Goal: Task Accomplishment & Management: Use online tool/utility

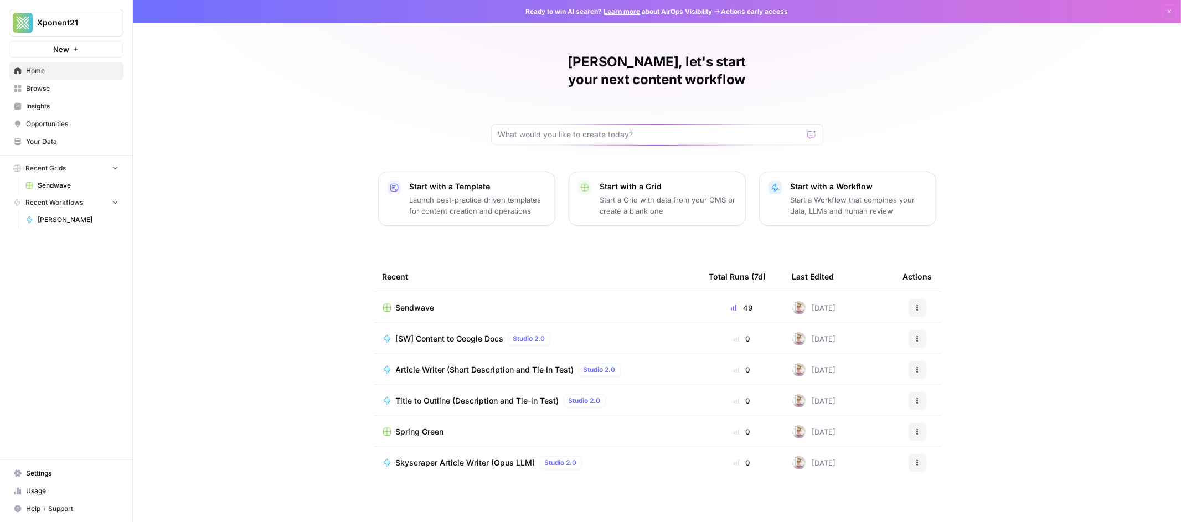
click at [429, 302] on span "Sendwave" at bounding box center [415, 307] width 39 height 11
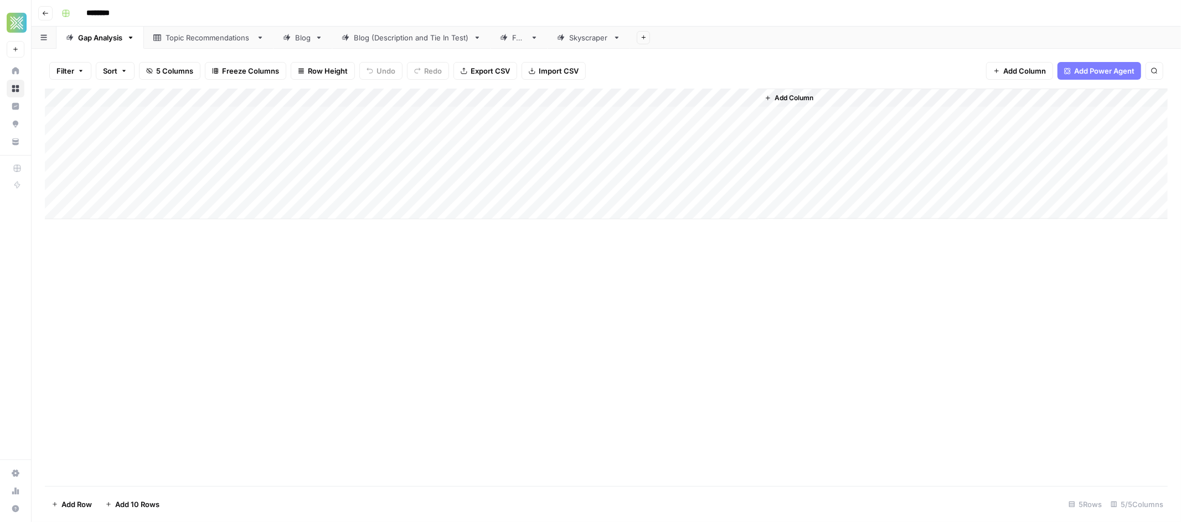
click at [517, 32] on div "FAQ" at bounding box center [519, 37] width 14 height 11
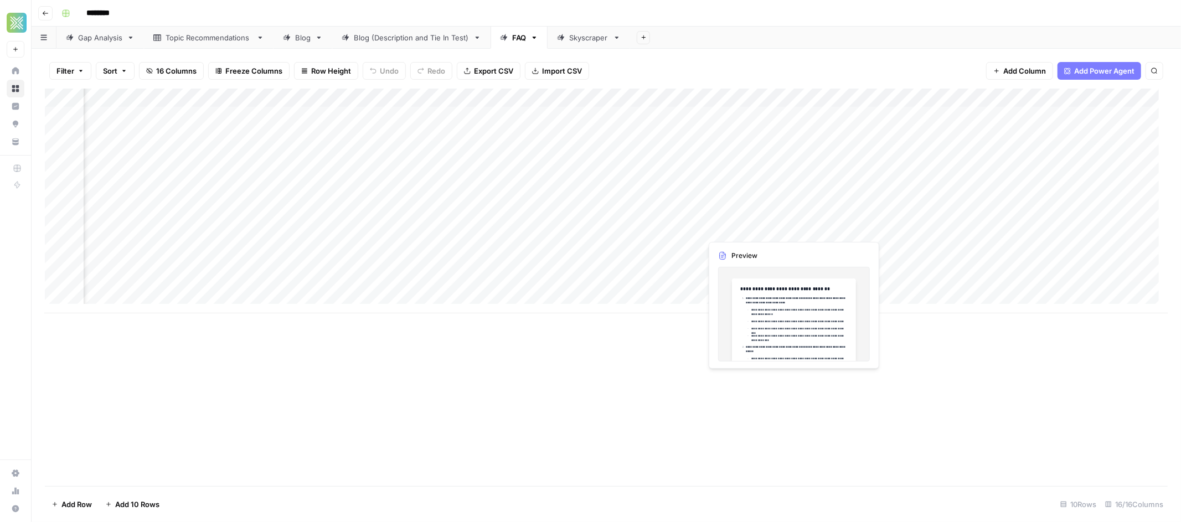
scroll to position [0, 800]
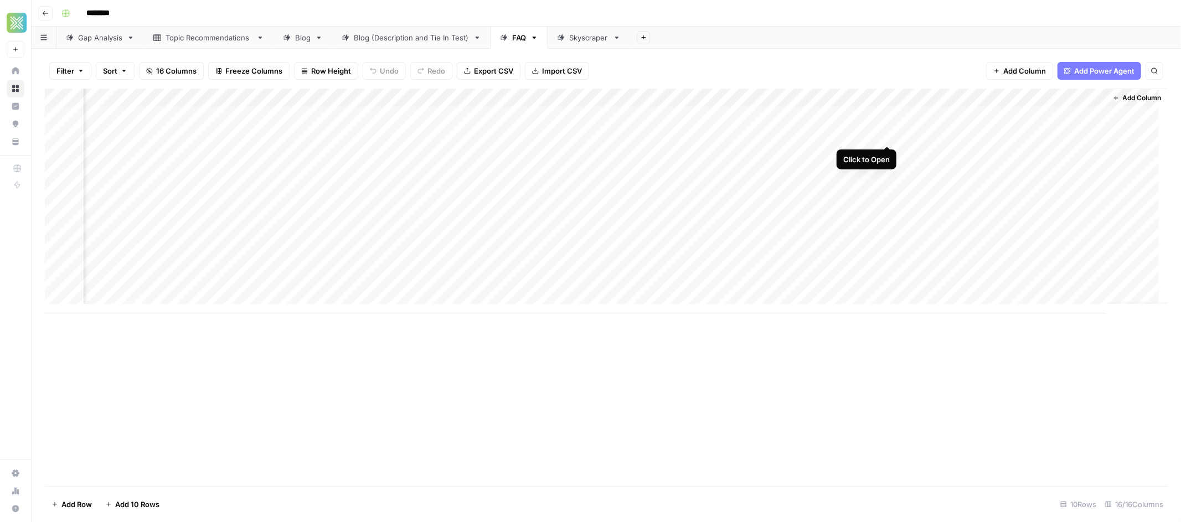
click at [889, 133] on div "Add Column" at bounding box center [606, 201] width 1122 height 225
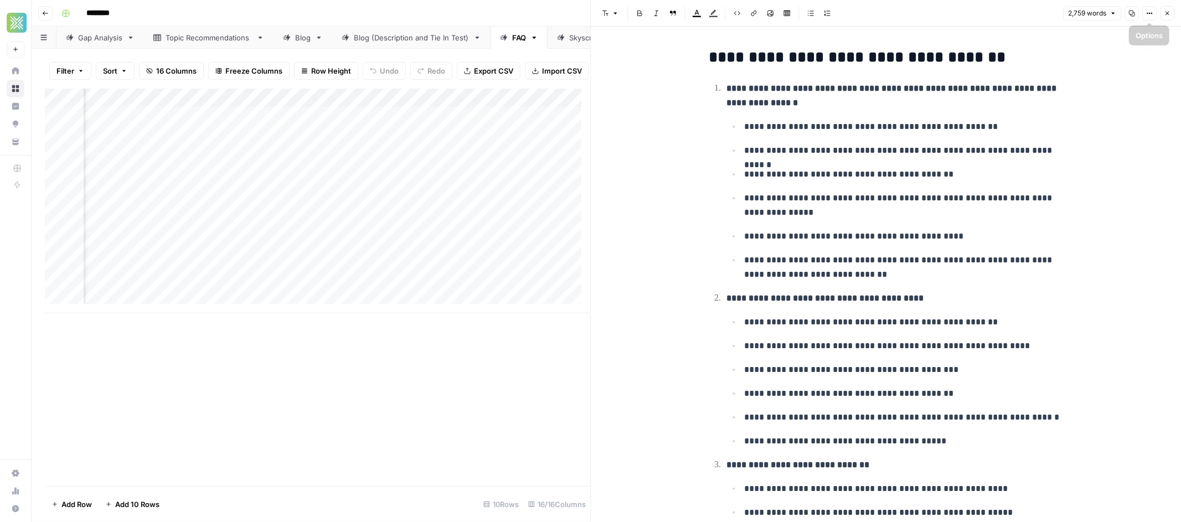
click at [1161, 13] on button "Close" at bounding box center [1167, 13] width 14 height 14
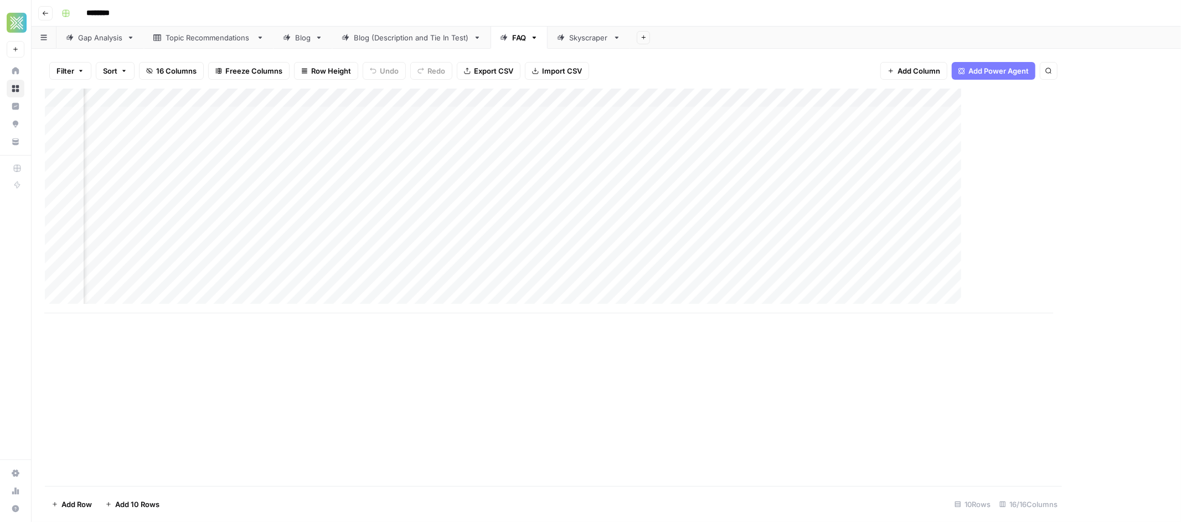
scroll to position [0, 788]
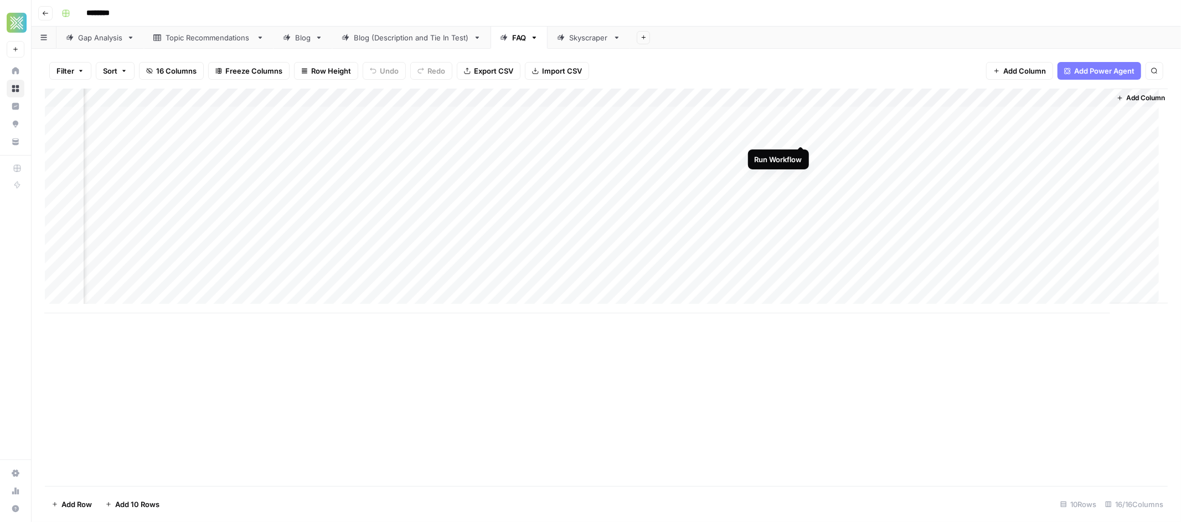
click at [797, 134] on div "Add Column" at bounding box center [606, 201] width 1122 height 225
click at [800, 172] on div "Add Column" at bounding box center [606, 201] width 1122 height 225
click at [801, 189] on div "Add Column" at bounding box center [606, 201] width 1122 height 225
click at [804, 228] on div "Add Column" at bounding box center [606, 201] width 1122 height 225
click at [804, 286] on div "Add Column" at bounding box center [606, 201] width 1122 height 225
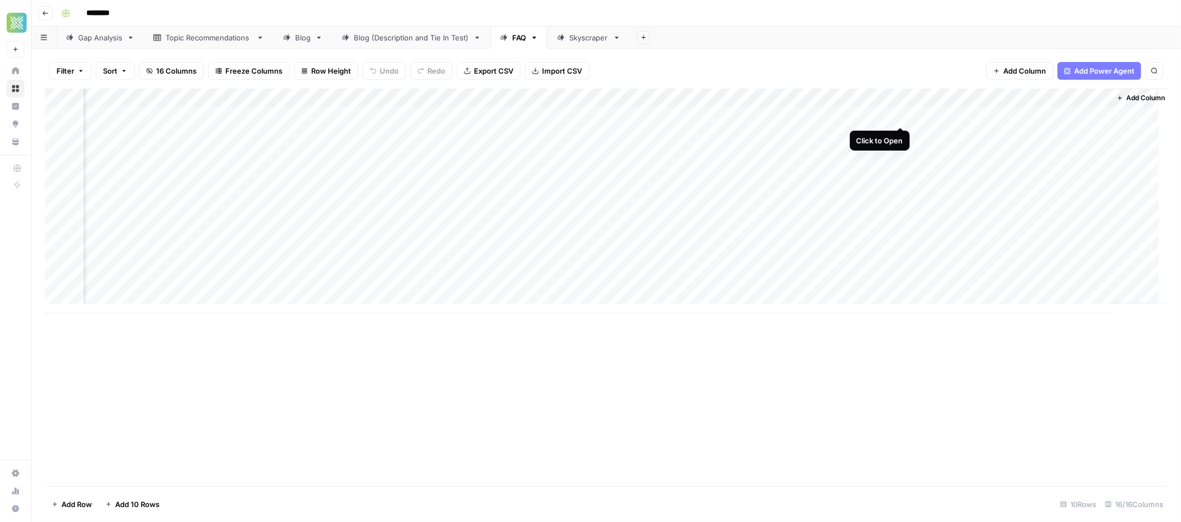
click at [896, 116] on div "Add Column" at bounding box center [606, 201] width 1122 height 225
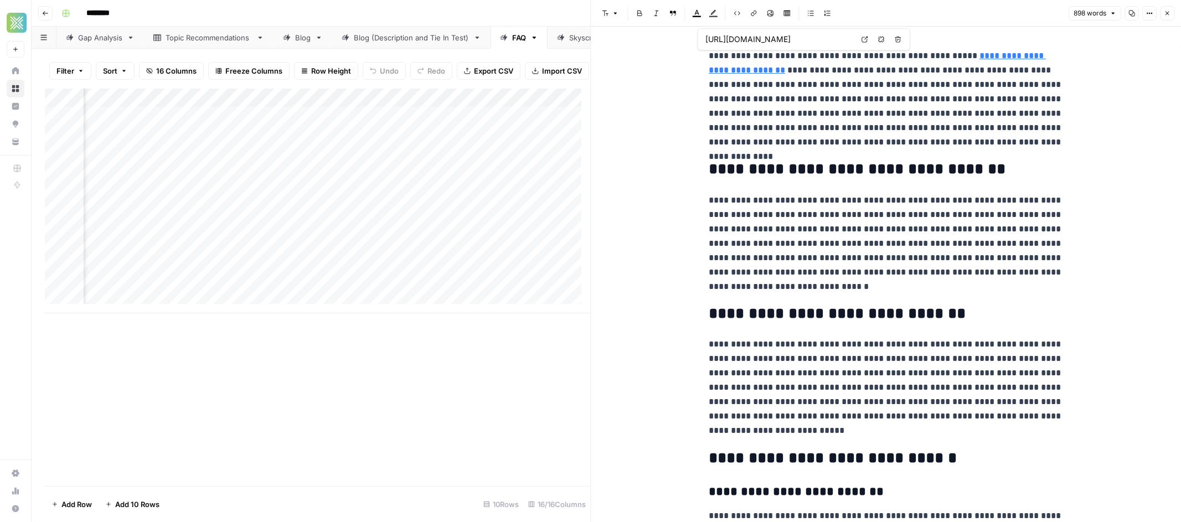
click at [1167, 13] on icon "button" at bounding box center [1166, 13] width 7 height 7
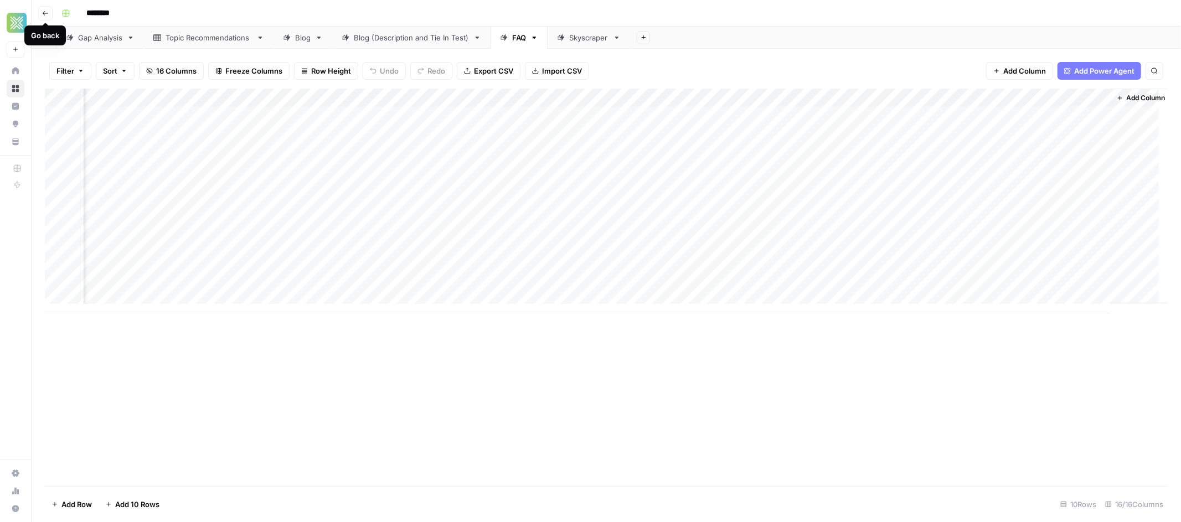
click at [44, 12] on icon "button" at bounding box center [45, 13] width 7 height 7
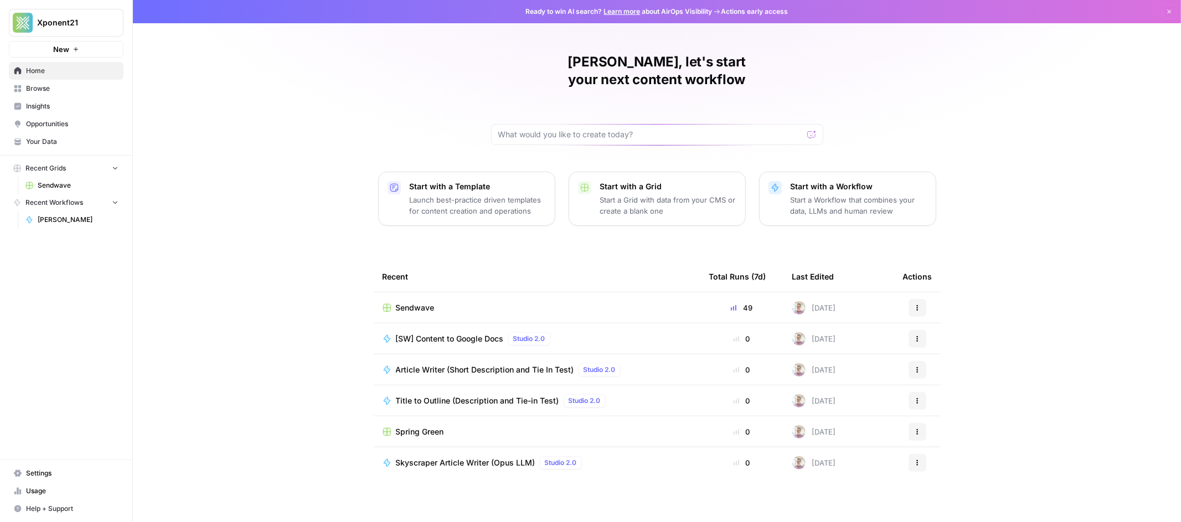
click at [40, 139] on span "Your Data" at bounding box center [72, 142] width 92 height 10
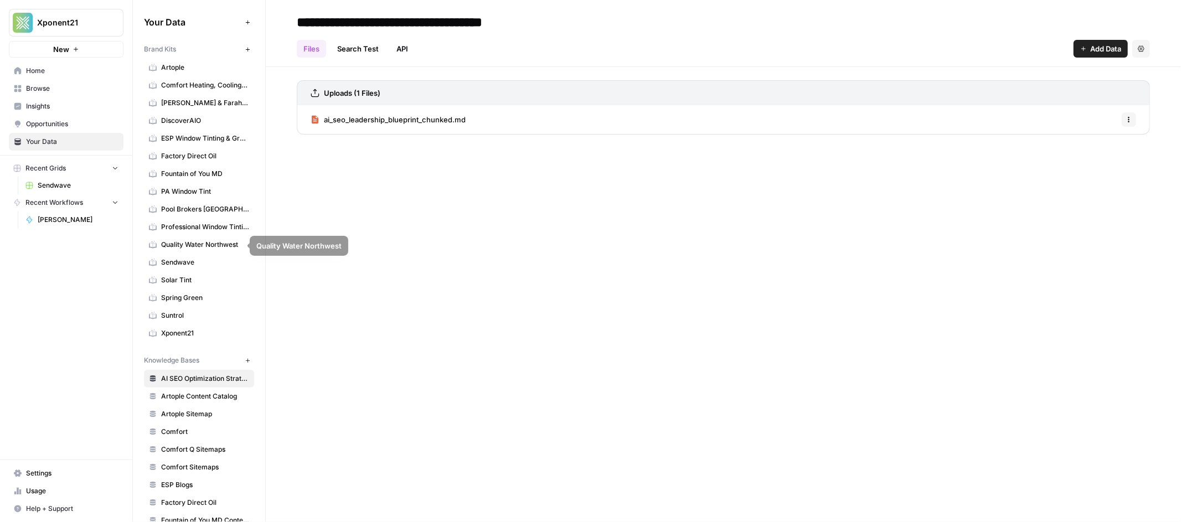
click at [182, 260] on span "Sendwave" at bounding box center [205, 262] width 88 height 10
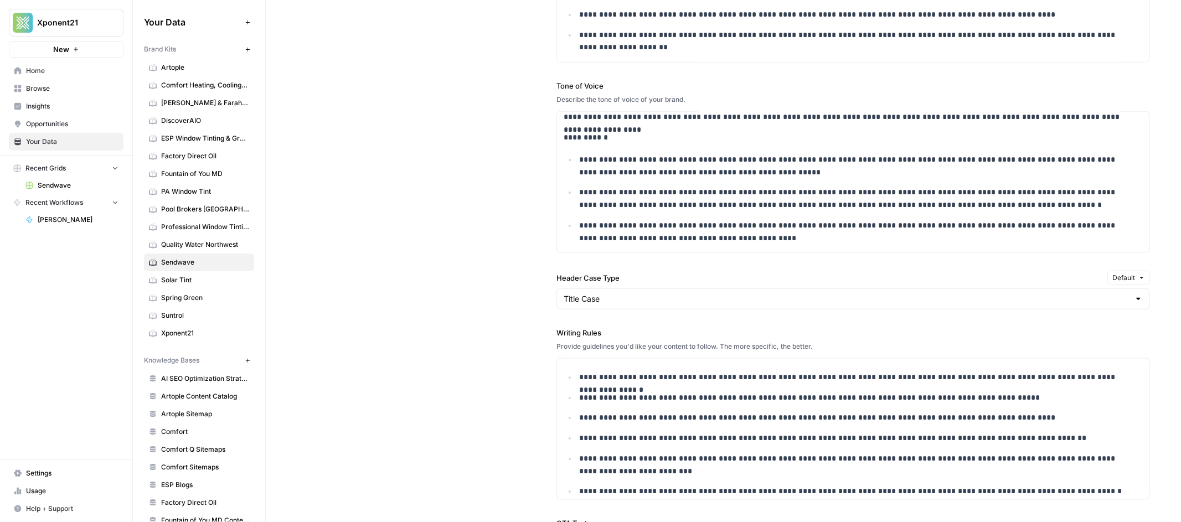
scroll to position [1016, 0]
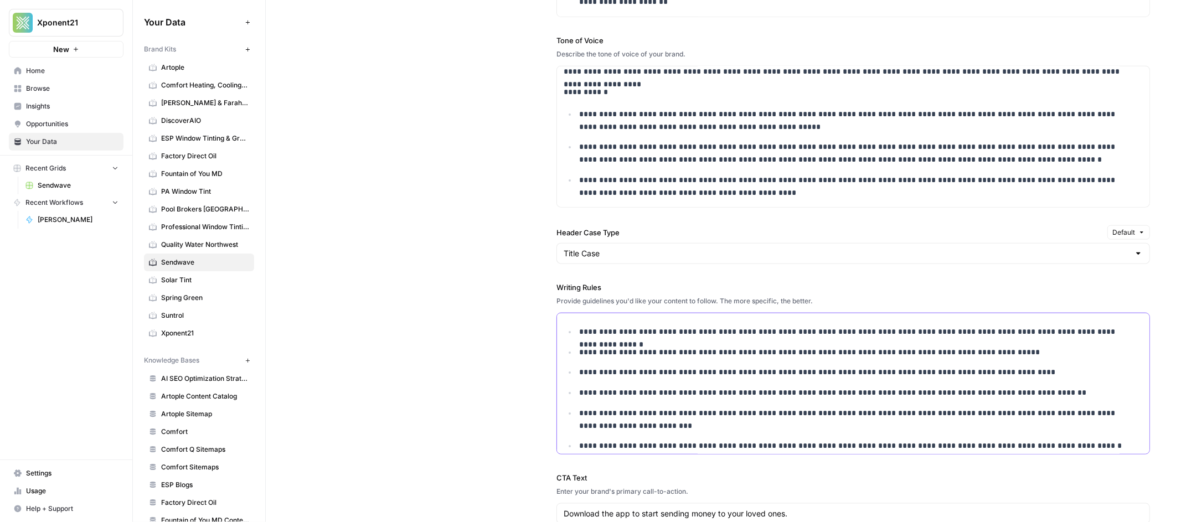
click at [1000, 355] on p "**********" at bounding box center [852, 352] width 547 height 13
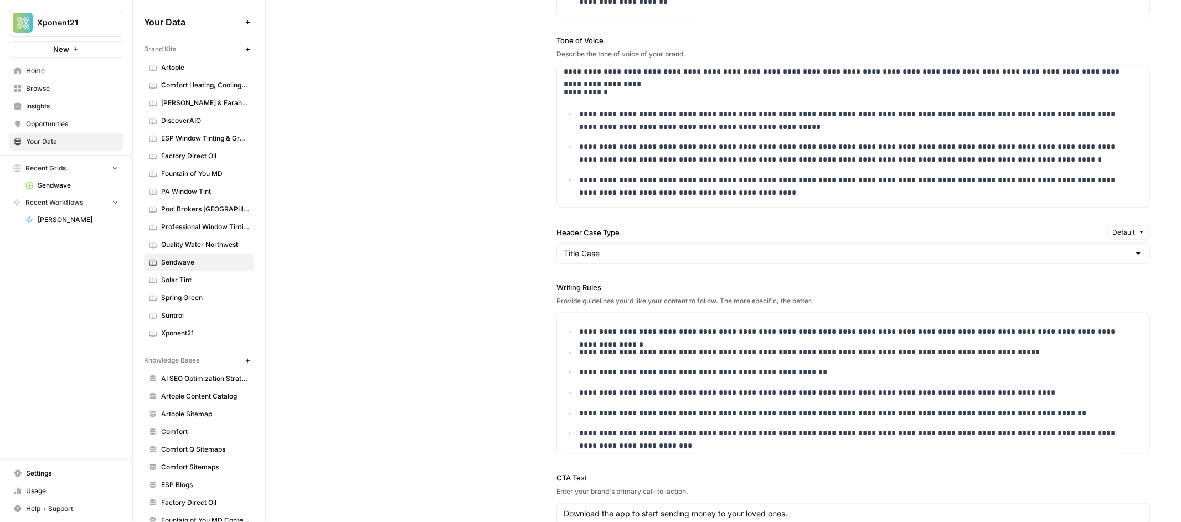
click at [395, 377] on div "**********" at bounding box center [723, 219] width 853 height 794
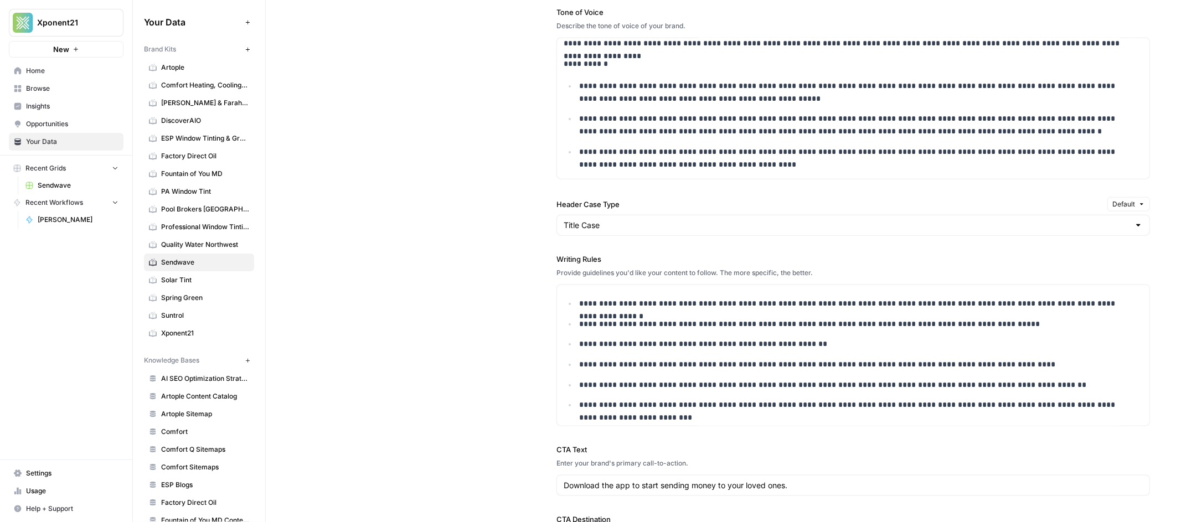
scroll to position [1258, 0]
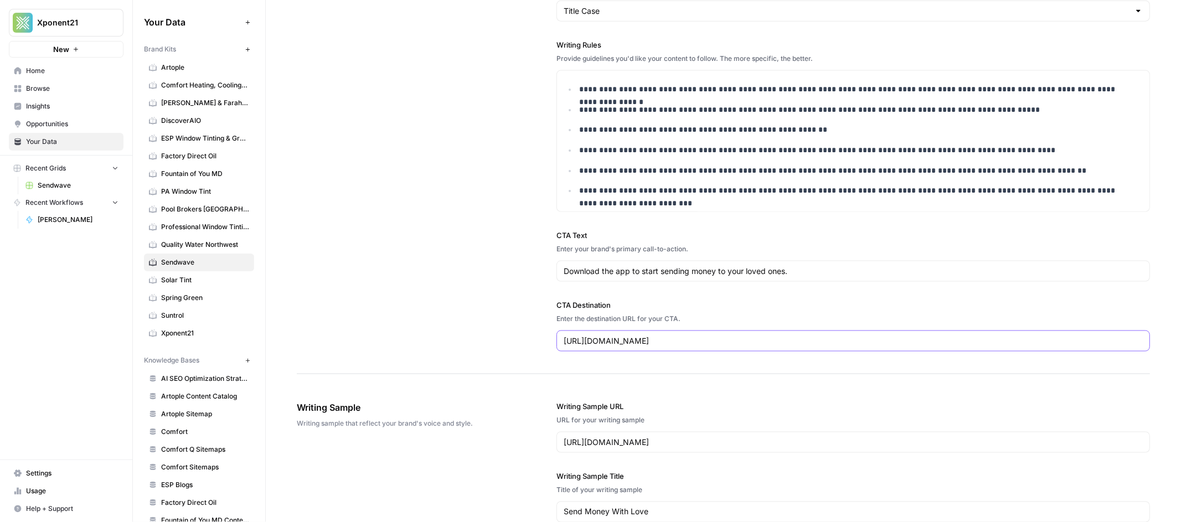
drag, startPoint x: 576, startPoint y: 324, endPoint x: 415, endPoint y: 315, distance: 161.8
paste input "[DOMAIN_NAME][URL]"
type input "[URL][DOMAIN_NAME]"
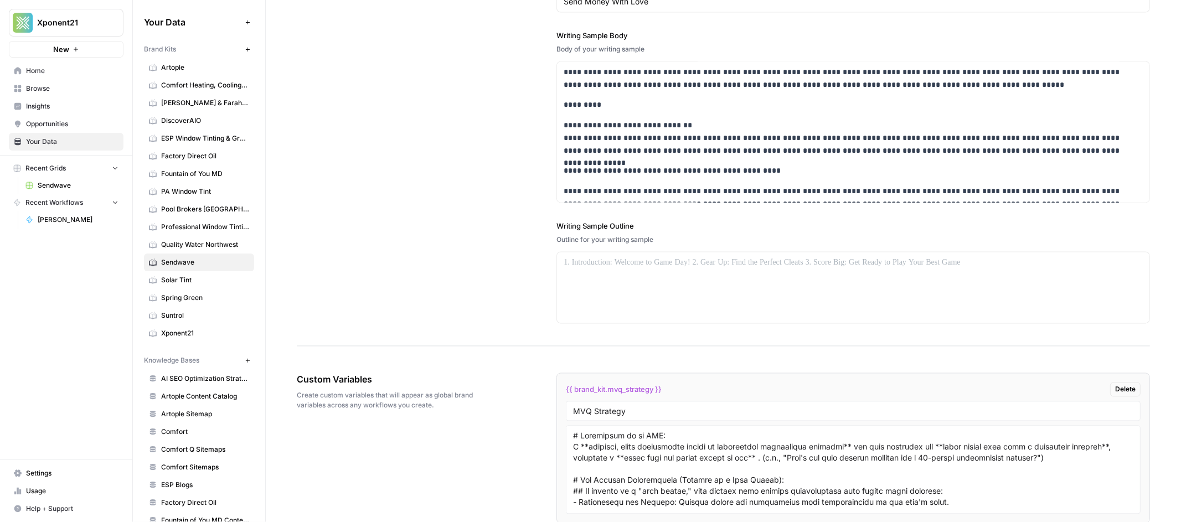
scroll to position [1819, 0]
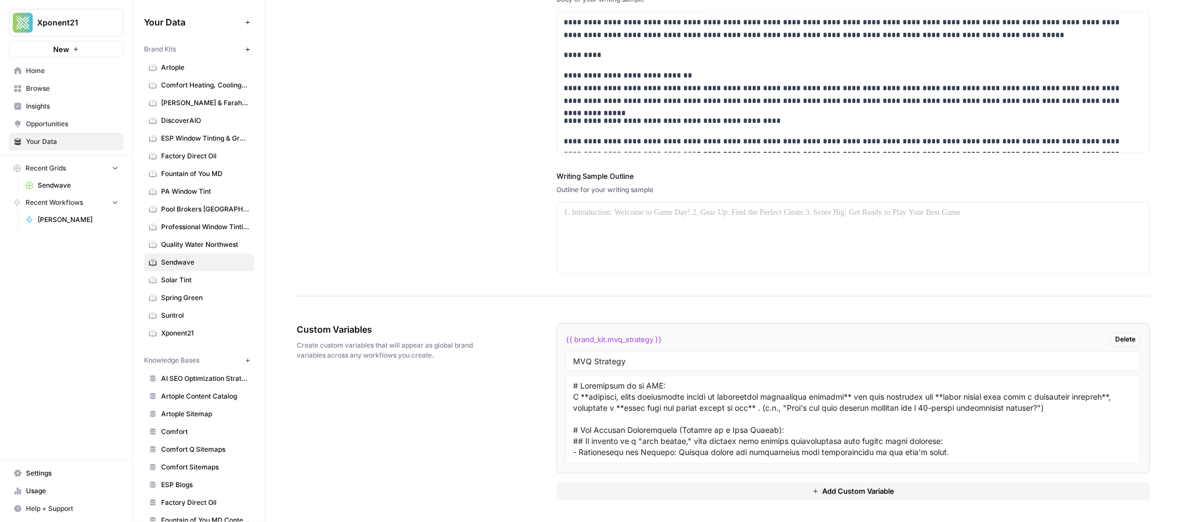
click at [164, 252] on link "Quality Water Northwest" at bounding box center [199, 245] width 110 height 18
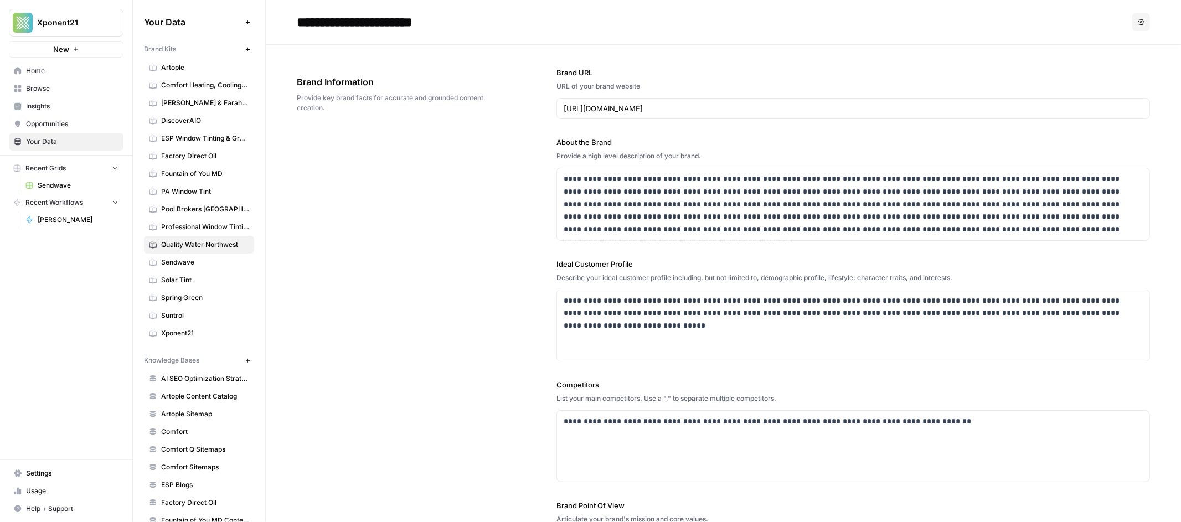
click at [177, 267] on span "Sendwave" at bounding box center [205, 262] width 88 height 10
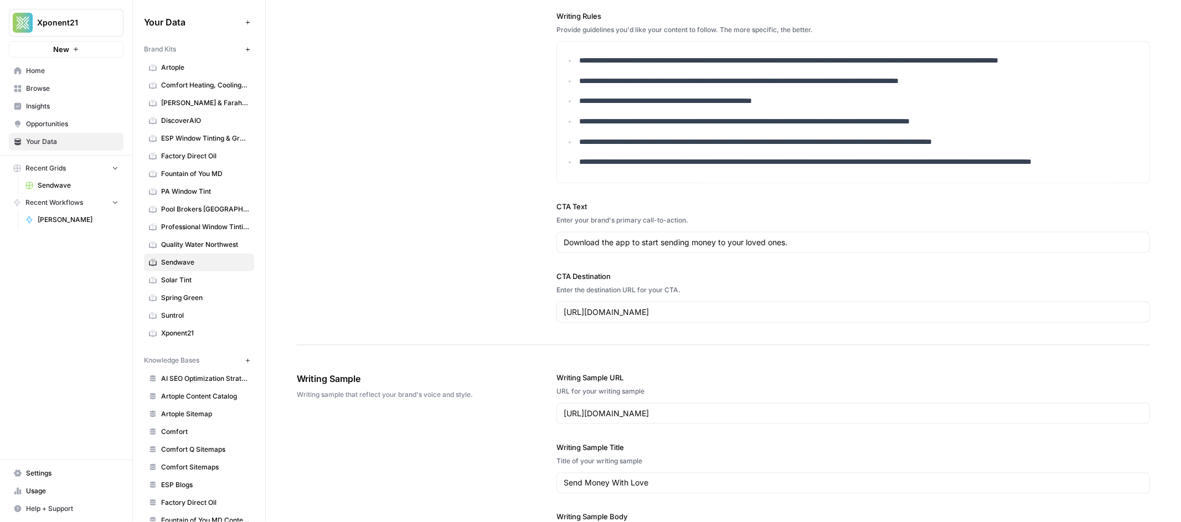
scroll to position [1198, 0]
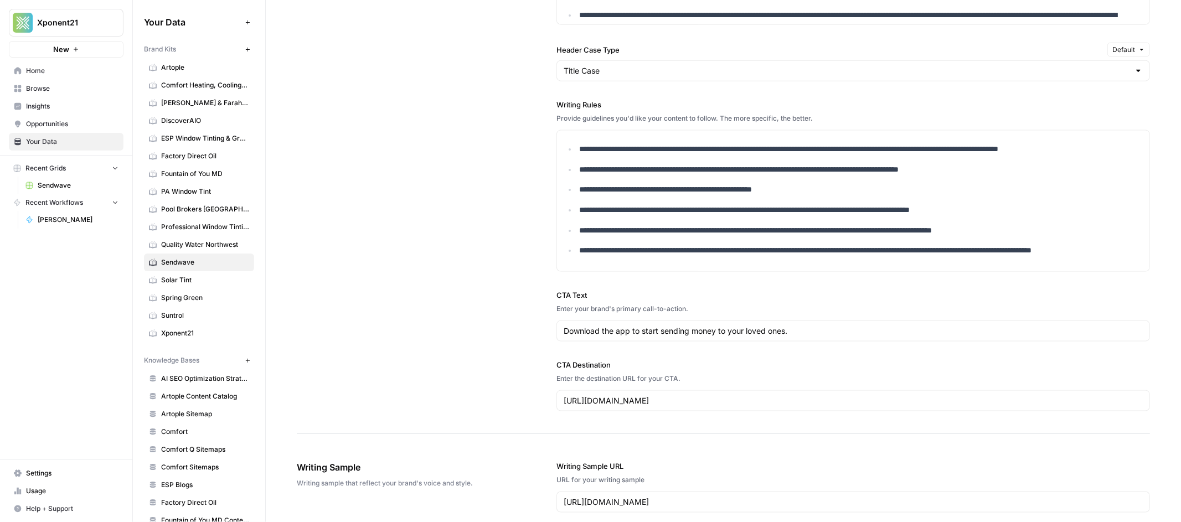
click at [71, 184] on span "Sendwave" at bounding box center [78, 185] width 81 height 10
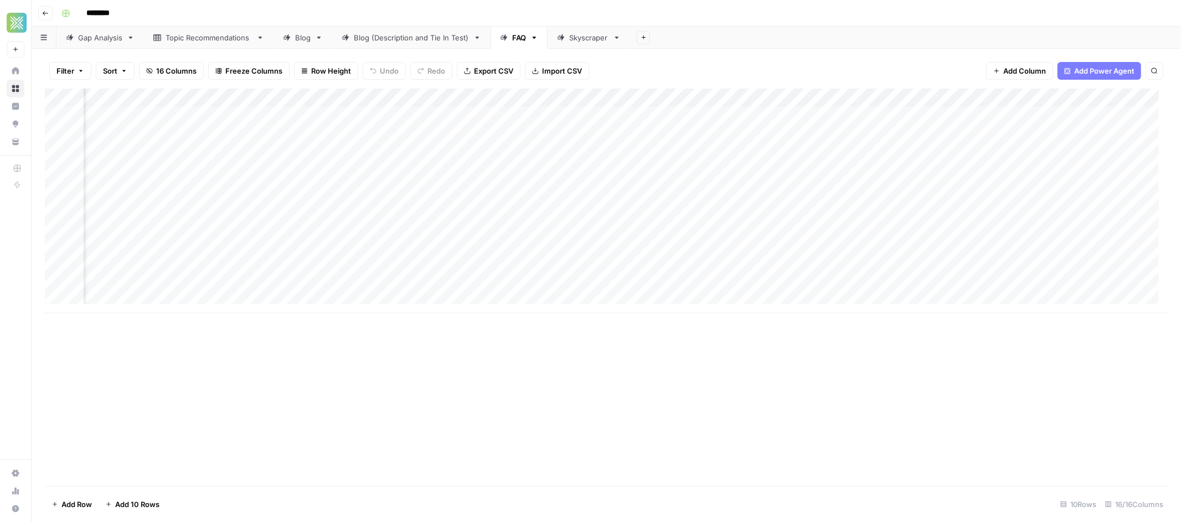
scroll to position [0, 800]
click at [788, 136] on div "Add Column" at bounding box center [606, 201] width 1122 height 225
click at [788, 171] on div "Add Column" at bounding box center [606, 201] width 1122 height 225
click at [788, 192] on div "Add Column" at bounding box center [606, 201] width 1122 height 225
click at [789, 227] on div "Add Column" at bounding box center [606, 201] width 1122 height 225
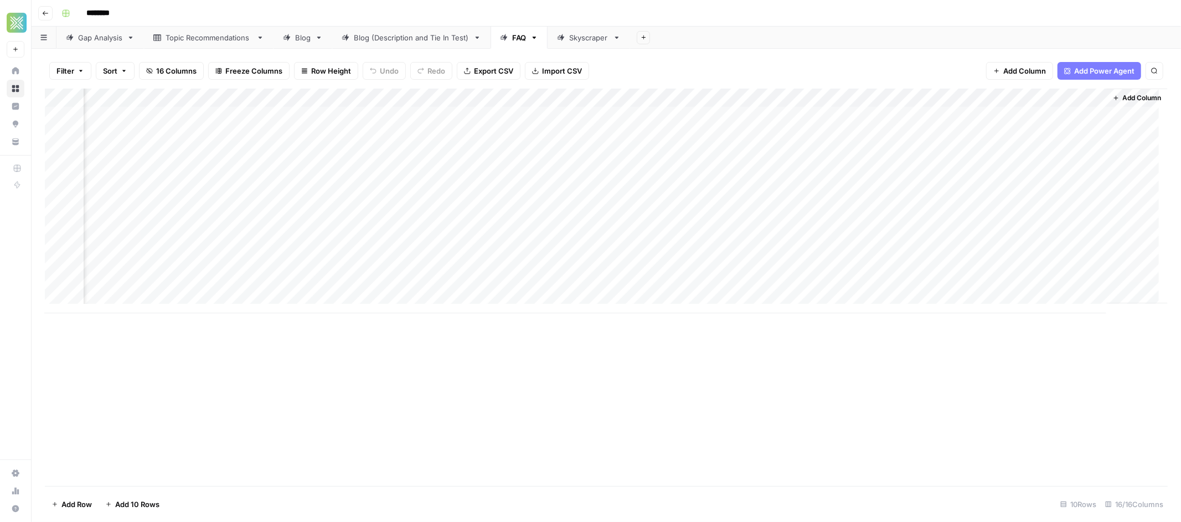
click at [788, 287] on div "Add Column" at bounding box center [606, 201] width 1122 height 225
click at [775, 102] on div "Add Column" at bounding box center [606, 201] width 1122 height 225
click at [754, 194] on span "Configure Inputs" at bounding box center [768, 190] width 97 height 11
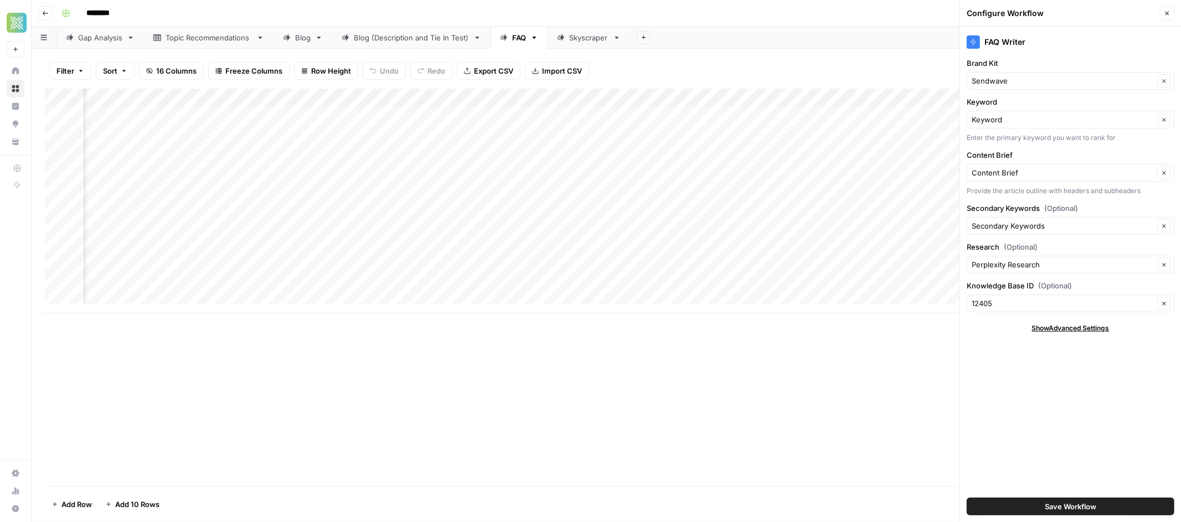
click at [920, 429] on div "Add Column" at bounding box center [606, 287] width 1122 height 397
click at [1169, 13] on span "Close" at bounding box center [1169, 13] width 1 height 1
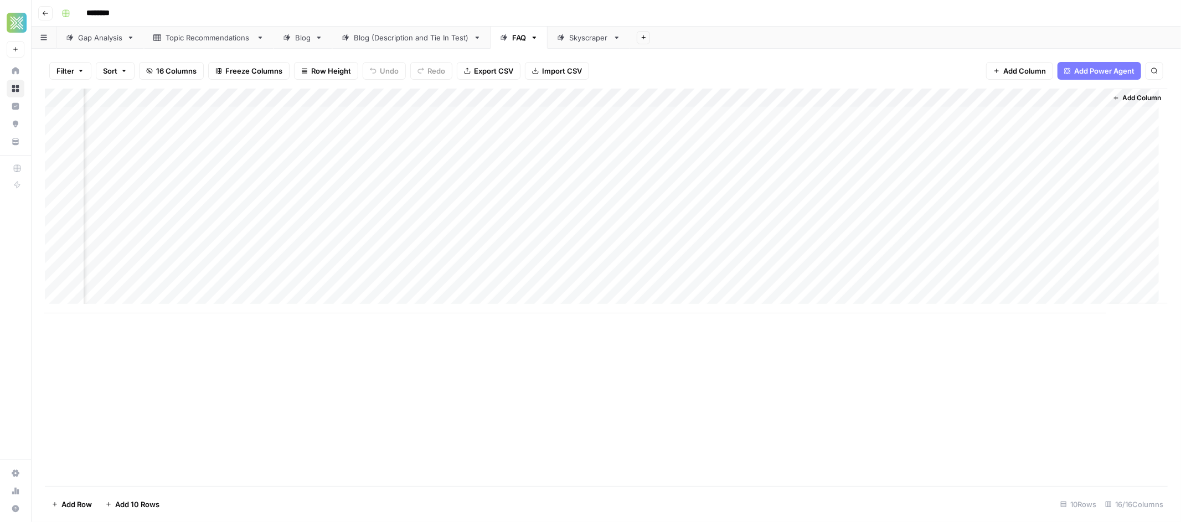
click at [790, 96] on div "Add Column" at bounding box center [606, 201] width 1122 height 225
click at [805, 120] on span "All Rows" at bounding box center [828, 123] width 70 height 11
click at [374, 41] on div "Blog (Description and Tie In Test)" at bounding box center [411, 37] width 115 height 11
click at [499, 132] on div "Add Column" at bounding box center [606, 286] width 1122 height 394
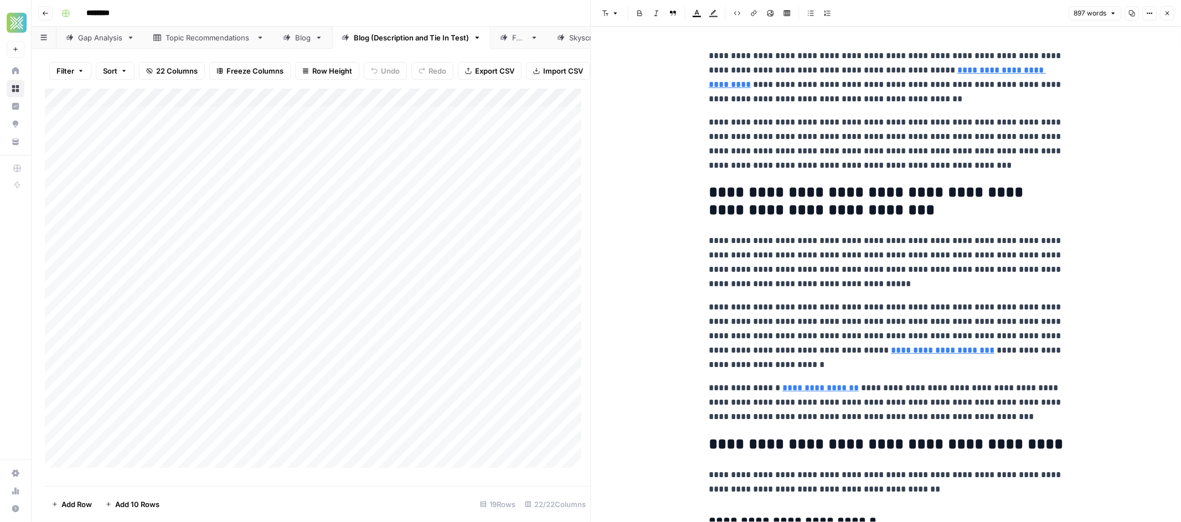
click at [1029, 56] on p "**********" at bounding box center [885, 78] width 354 height 58
click at [1028, 122] on p "**********" at bounding box center [885, 144] width 354 height 58
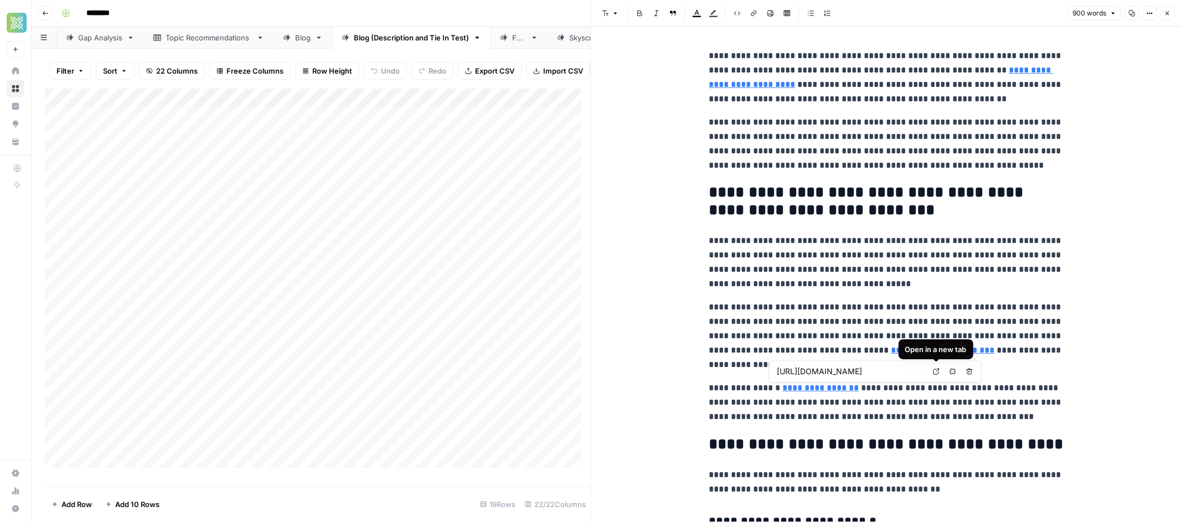
drag, startPoint x: 912, startPoint y: 374, endPoint x: 897, endPoint y: 400, distance: 29.7
click at [897, 400] on body "Xponent21 New Home Browse Insights Opportunities Your Data Recent Grids Sendwav…" at bounding box center [590, 261] width 1181 height 522
click at [898, 398] on p "**********" at bounding box center [885, 402] width 354 height 43
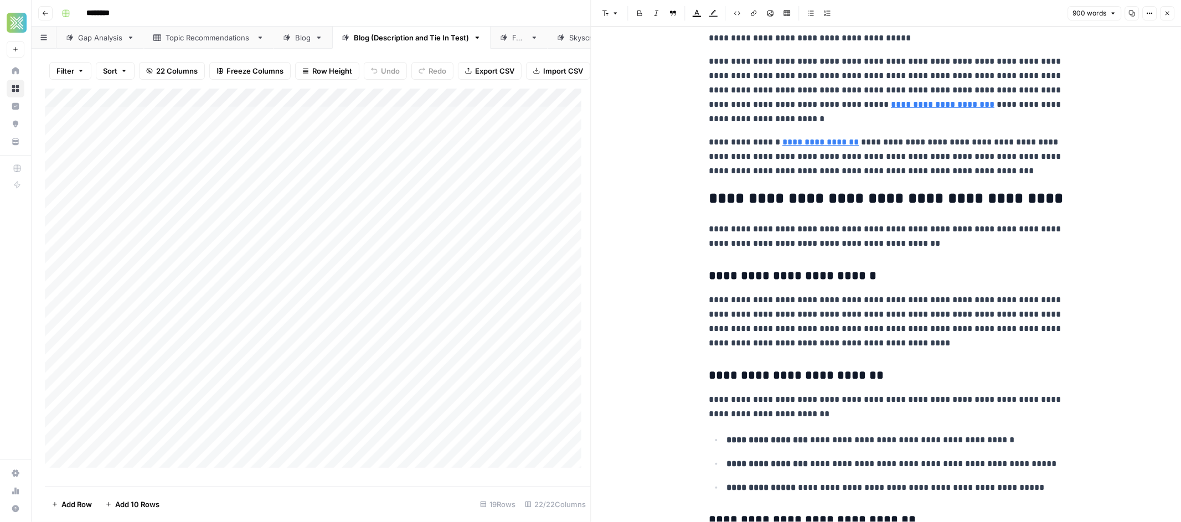
scroll to position [247, 0]
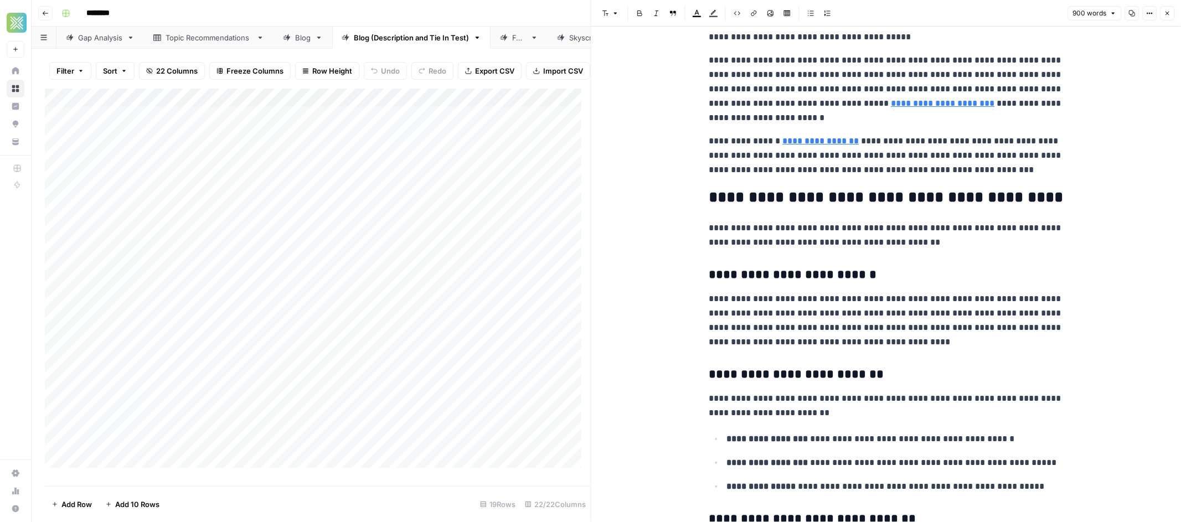
type input "[URL][DOMAIN_NAME]"
drag, startPoint x: 755, startPoint y: 199, endPoint x: 929, endPoint y: 204, distance: 173.3
click at [925, 202] on h2 "**********" at bounding box center [885, 198] width 354 height 18
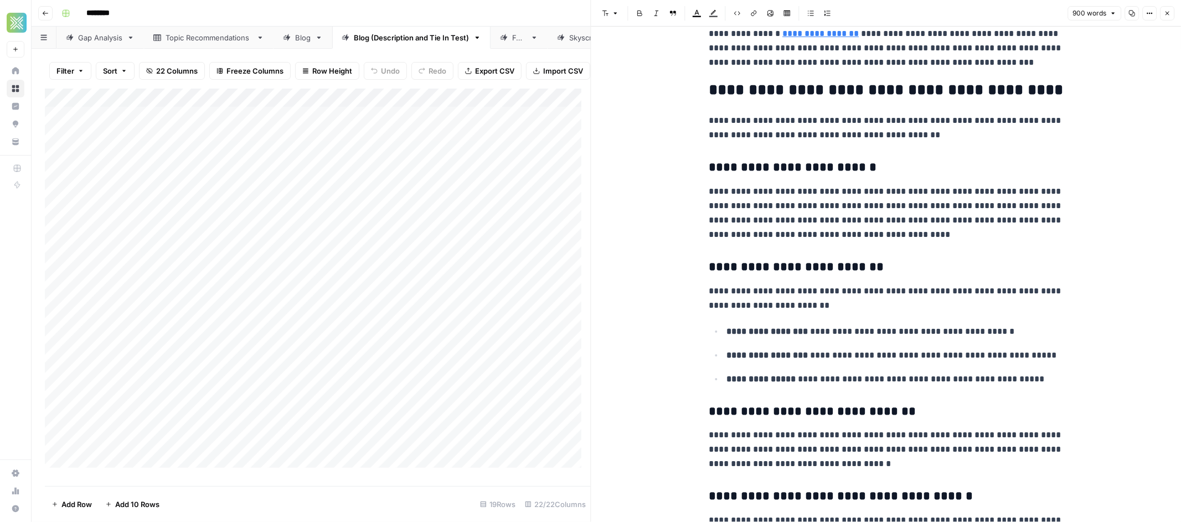
scroll to position [366, 0]
